Goal: Obtain resource: Download file/media

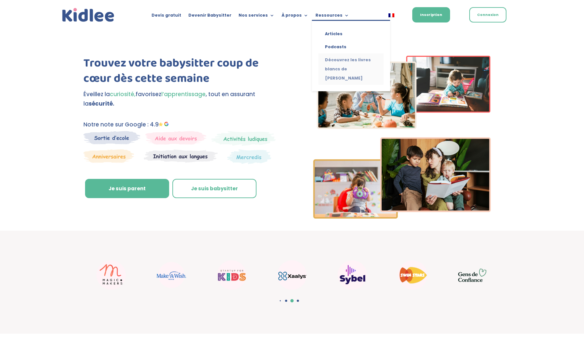
click at [340, 67] on link "Découvrez les livres blancs de [PERSON_NAME]" at bounding box center [350, 68] width 65 height 31
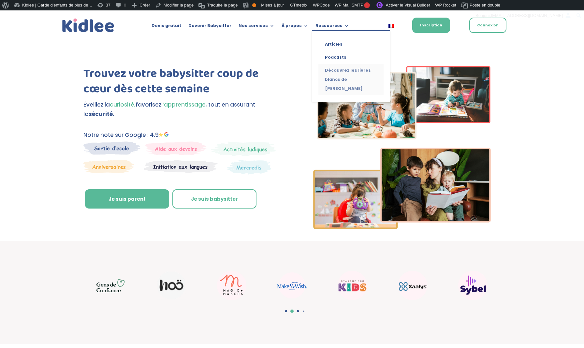
click at [334, 74] on link "Découvrez les livres blancs de [PERSON_NAME]" at bounding box center [350, 79] width 65 height 31
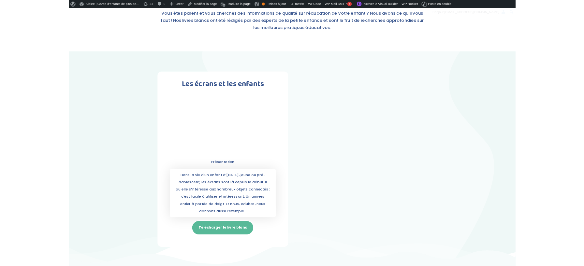
scroll to position [106, 0]
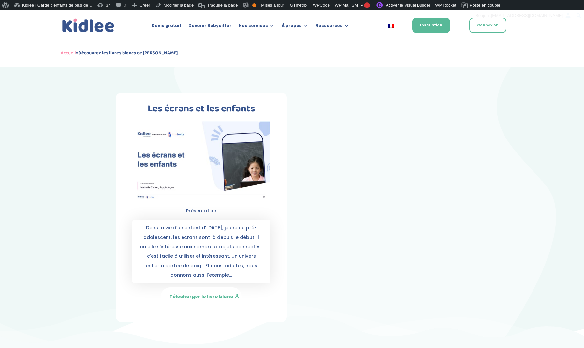
click at [208, 295] on link "Télécharger le livre blanc" at bounding box center [201, 296] width 81 height 19
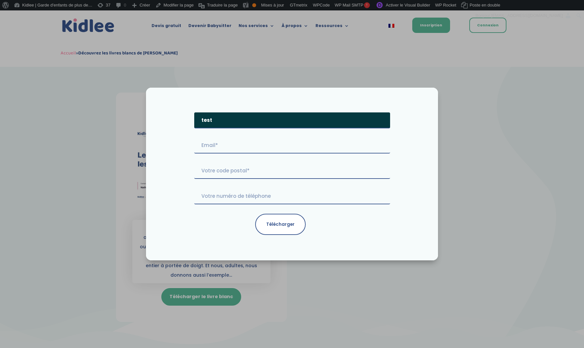
type input "test"
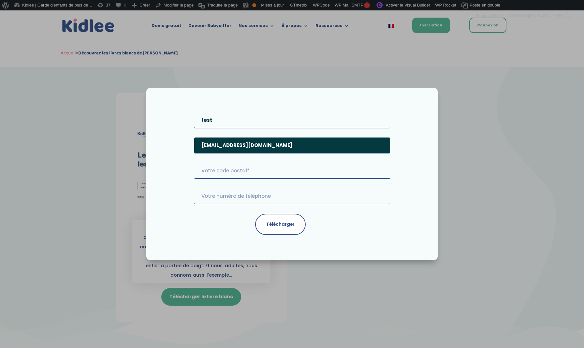
type input "imad@kidlee.fr"
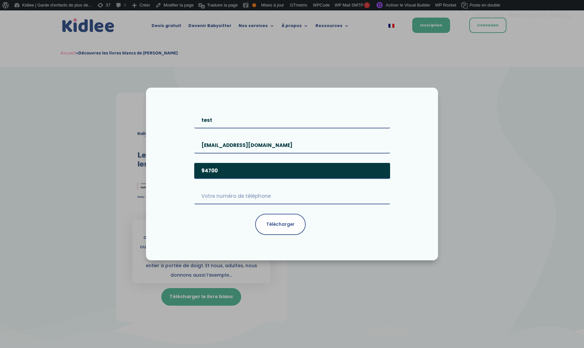
type input "94700"
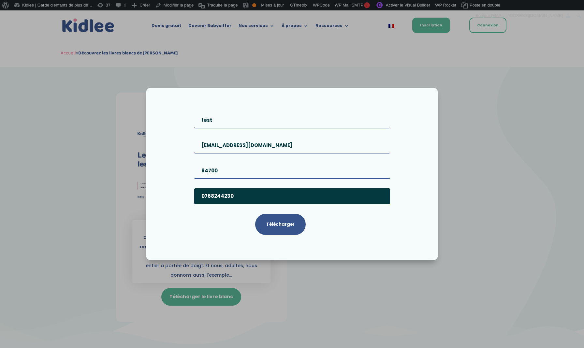
type input "0768244230"
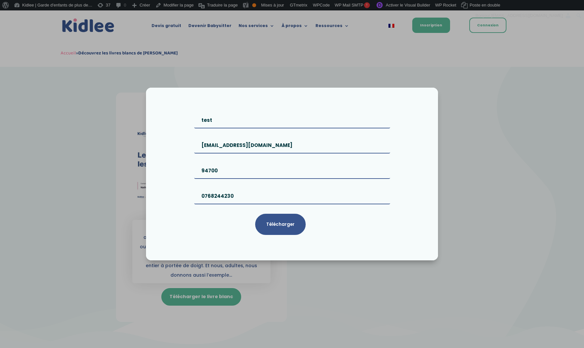
click at [283, 230] on input "Télécharger" at bounding box center [280, 224] width 51 height 21
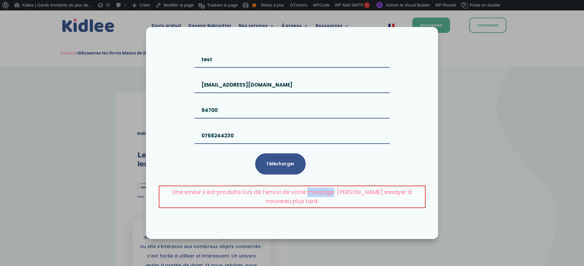
click at [290, 166] on input "Télécharger" at bounding box center [280, 164] width 51 height 21
click at [487, 76] on div "Une erreur s’est produite lors de l’envoi de votre message. Veuillez essayer à …" at bounding box center [292, 133] width 584 height 266
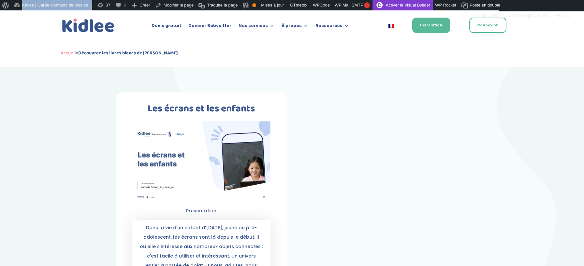
click at [423, 6] on link "Activer le Visual Builder" at bounding box center [403, 5] width 60 height 10
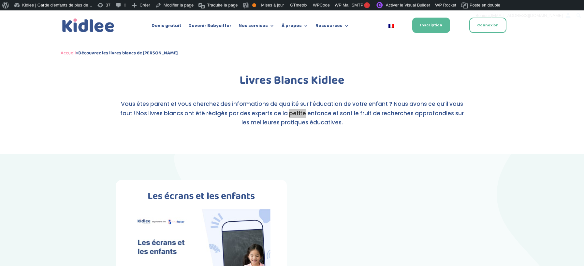
scroll to position [19, 0]
click at [450, 180] on div at bounding box center [382, 180] width 171 height 0
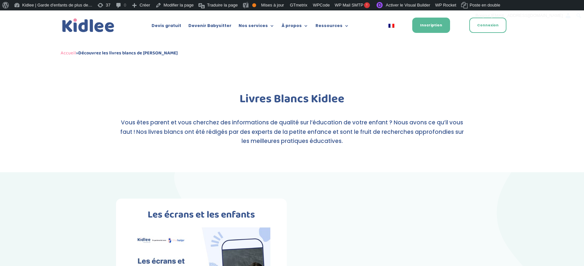
scroll to position [0, 0]
click at [93, 29] on img at bounding box center [88, 25] width 55 height 17
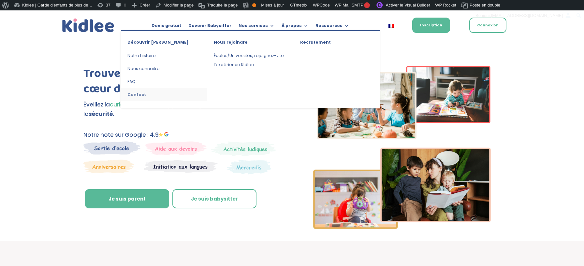
click at [137, 95] on link "Contact" at bounding box center [164, 94] width 86 height 13
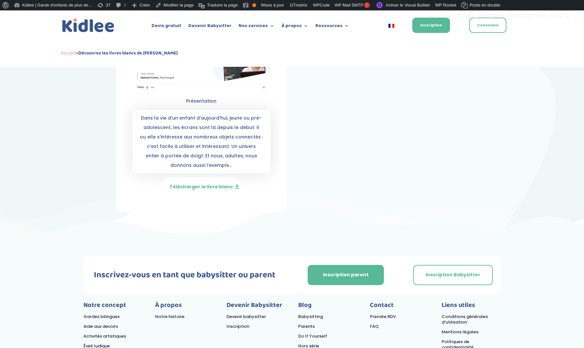
click at [218, 186] on link "Télécharger le livre blanc" at bounding box center [201, 187] width 81 height 19
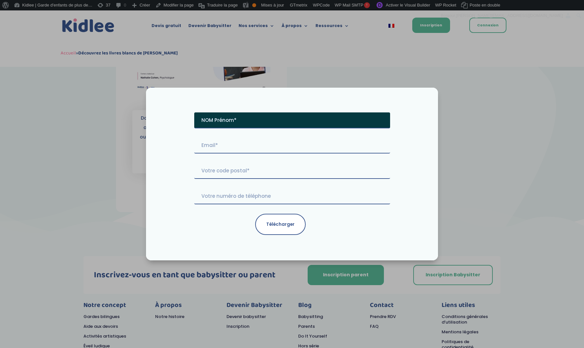
type input "i"
type input "test"
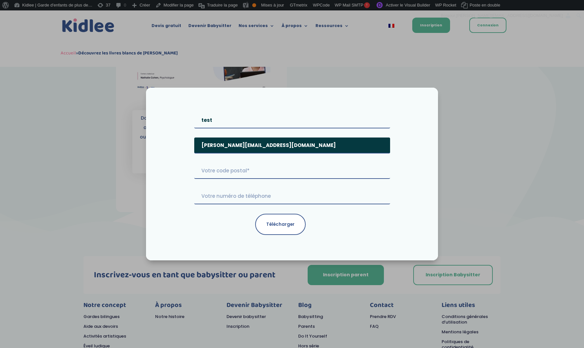
type input "imad@kidlee.fr"
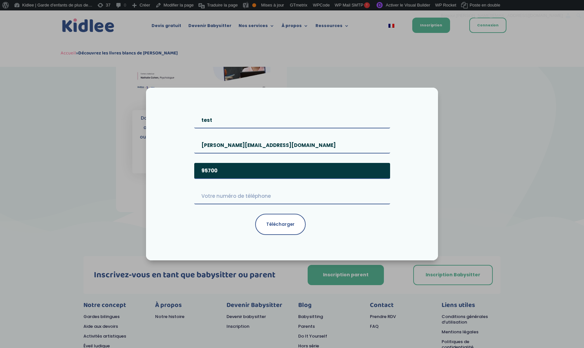
click at [209, 171] on input "95700" at bounding box center [292, 171] width 196 height 16
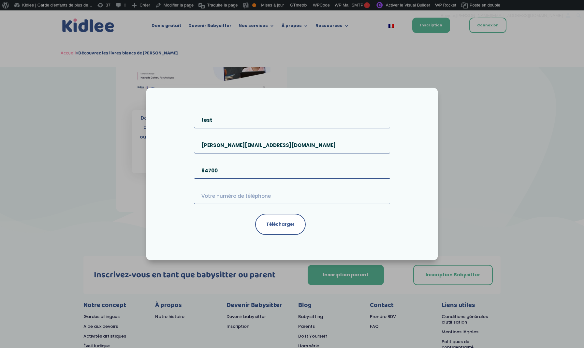
type input "94700"
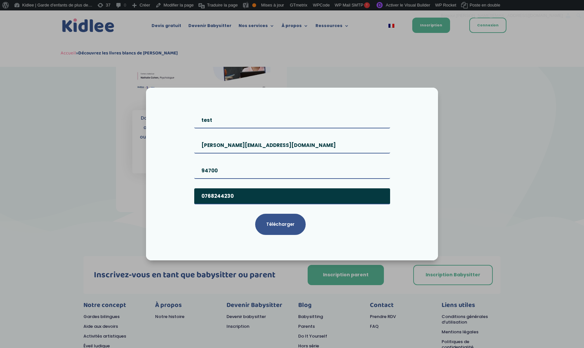
type input "0768244230"
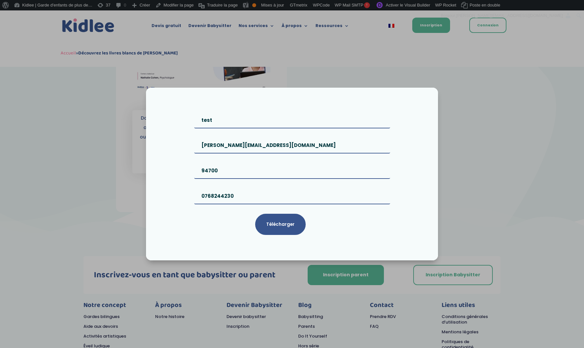
click at [278, 224] on input "Télécharger" at bounding box center [280, 224] width 51 height 21
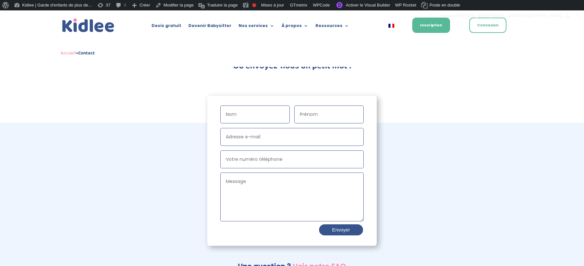
click at [261, 111] on input "Nom" at bounding box center [254, 115] width 69 height 18
type input "bendimerad"
type input "imad"
type input "imad@kidlee.fr"
type input "0768244230"
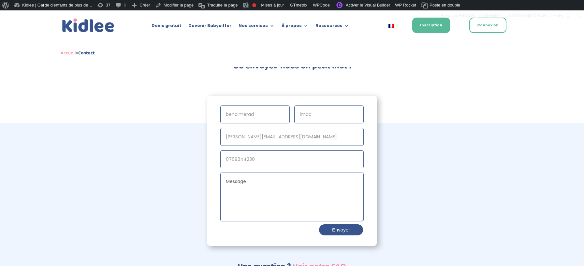
click at [330, 190] on textarea "Message" at bounding box center [291, 197] width 143 height 49
type textarea "test"
click at [348, 232] on button "Envoyer" at bounding box center [340, 230] width 45 height 13
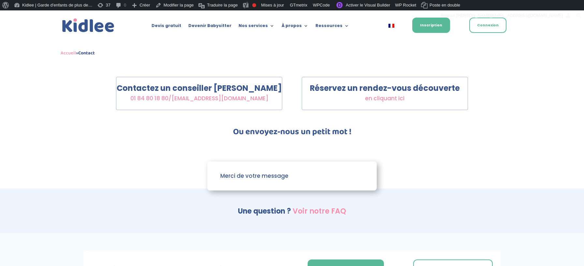
scroll to position [131, 0]
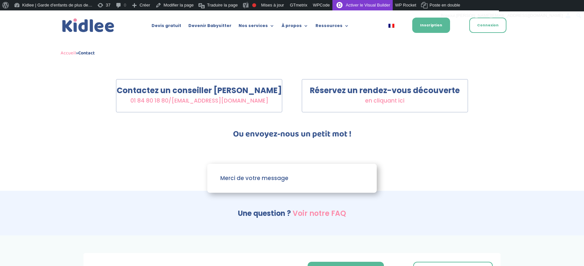
click at [369, 6] on link "Activer le Visual Builder" at bounding box center [362, 5] width 60 height 10
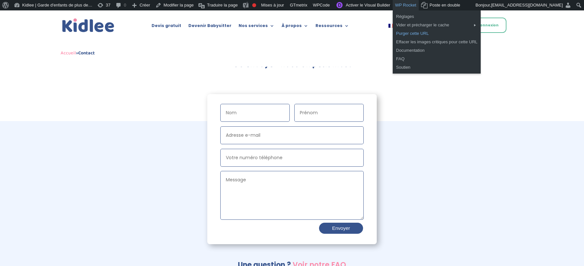
click at [429, 33] on link "Purger cette URL" at bounding box center [437, 33] width 88 height 8
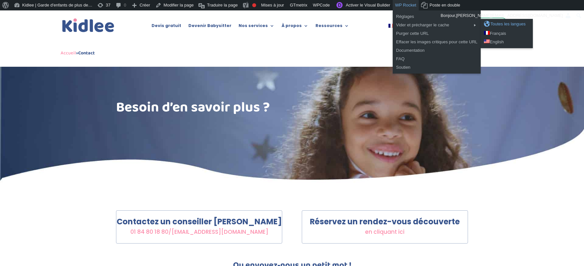
click at [516, 23] on div "Toutes les langues" at bounding box center [507, 24] width 46 height 7
